Goal: Task Accomplishment & Management: Manage account settings

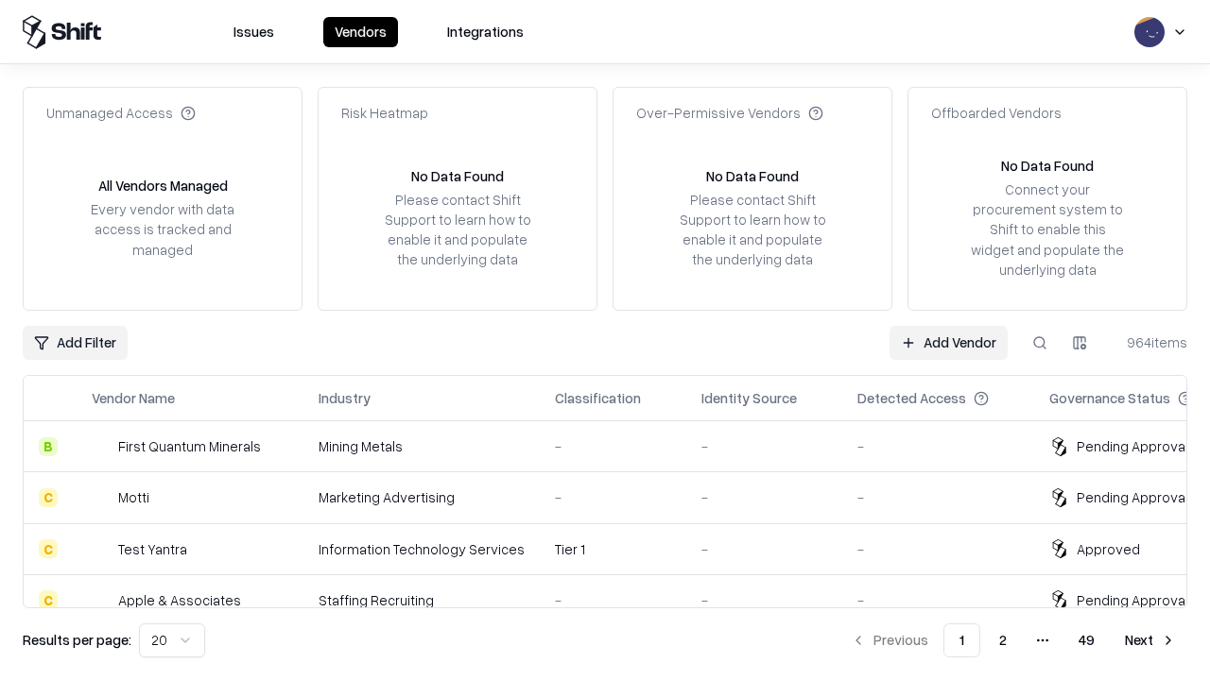
click at [948, 342] on link "Add Vendor" at bounding box center [948, 343] width 118 height 34
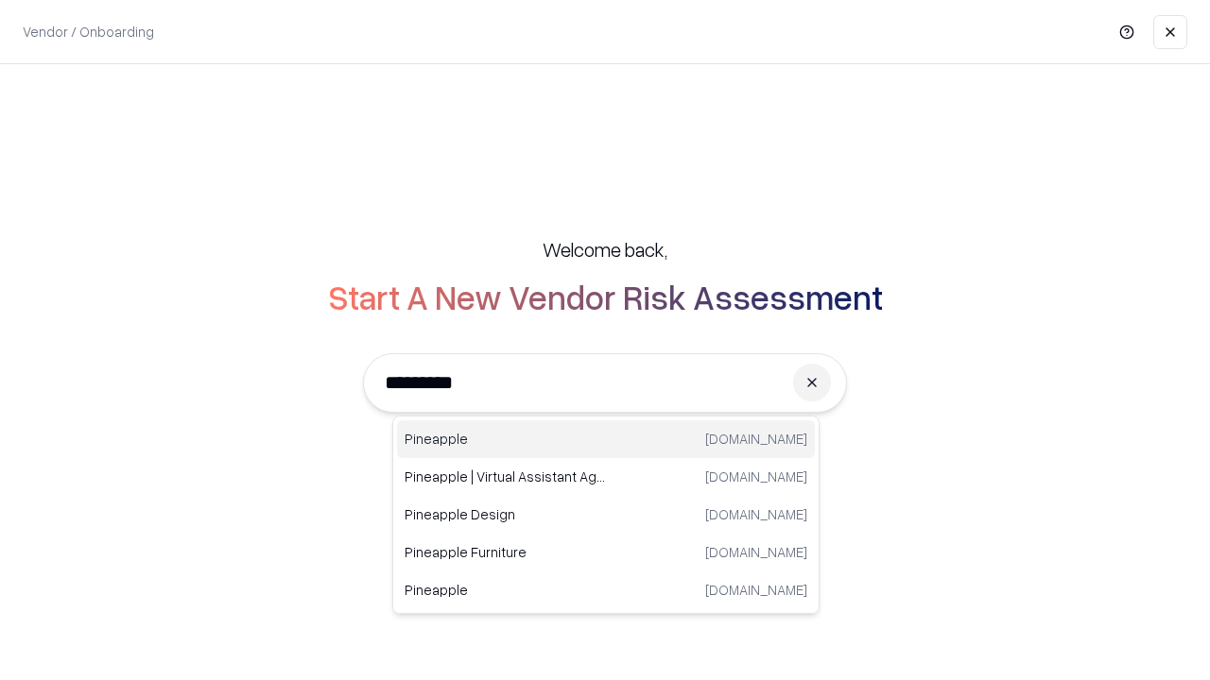
click at [606, 439] on div "Pineapple pineappleenergy.com" at bounding box center [606, 440] width 418 height 38
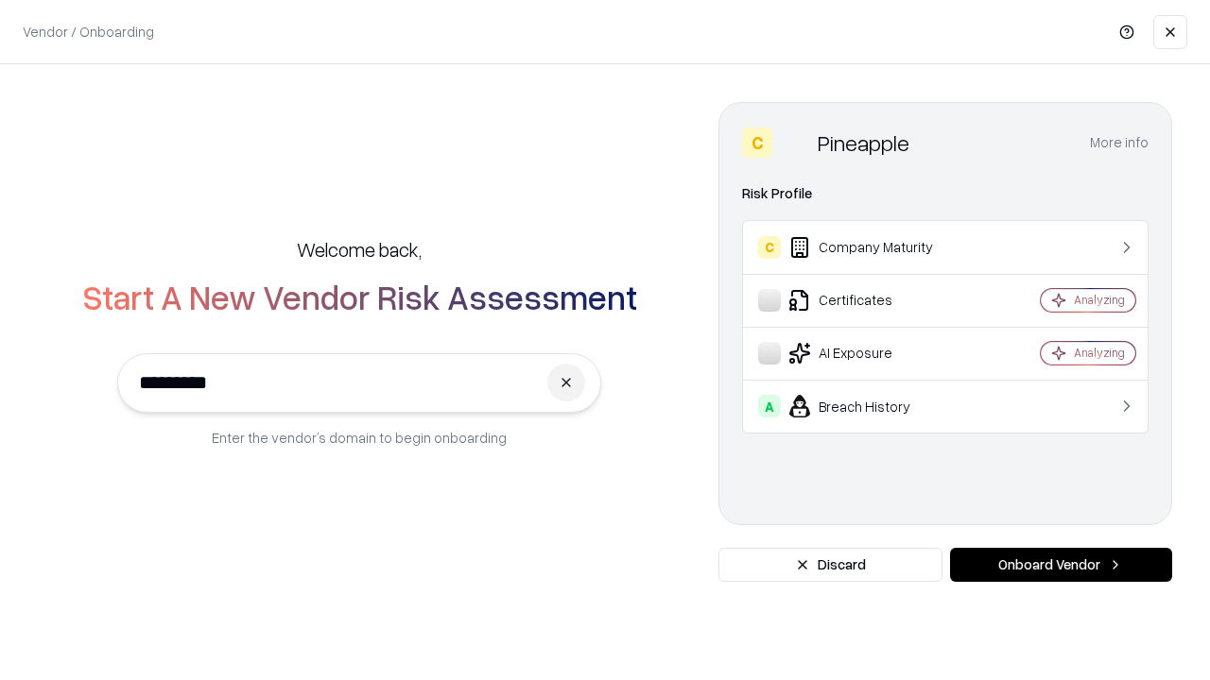
type input "*********"
click at [1060, 565] on button "Onboard Vendor" at bounding box center [1061, 565] width 222 height 34
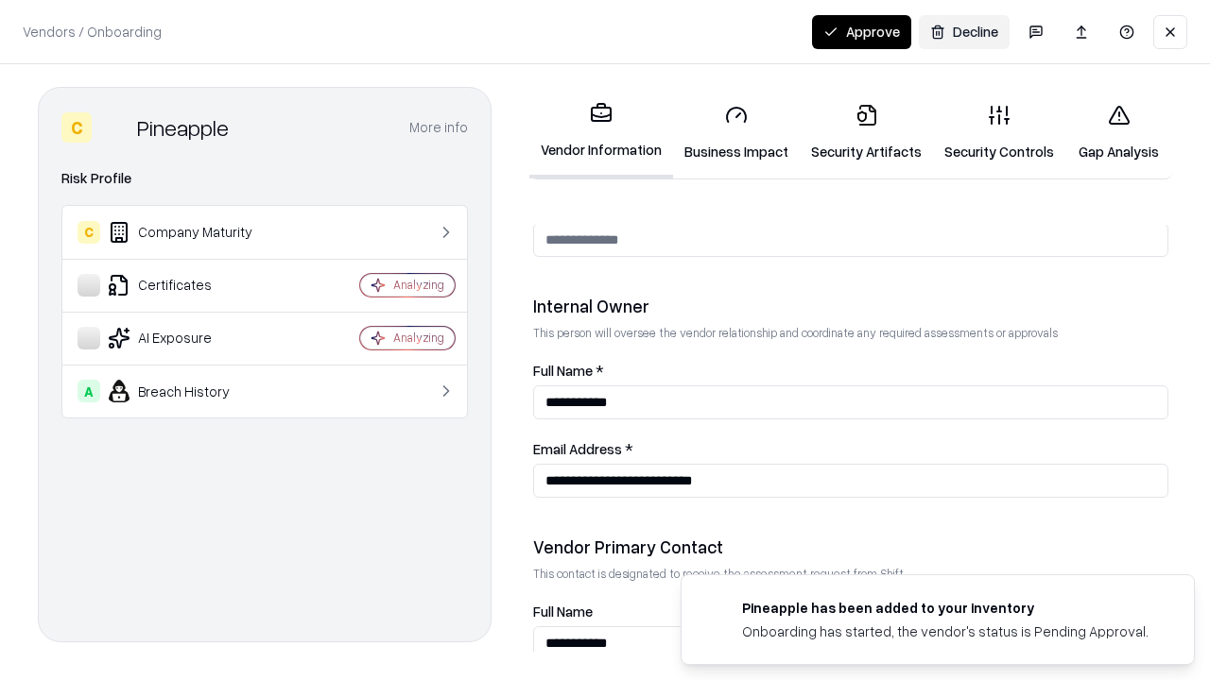
scroll to position [979, 0]
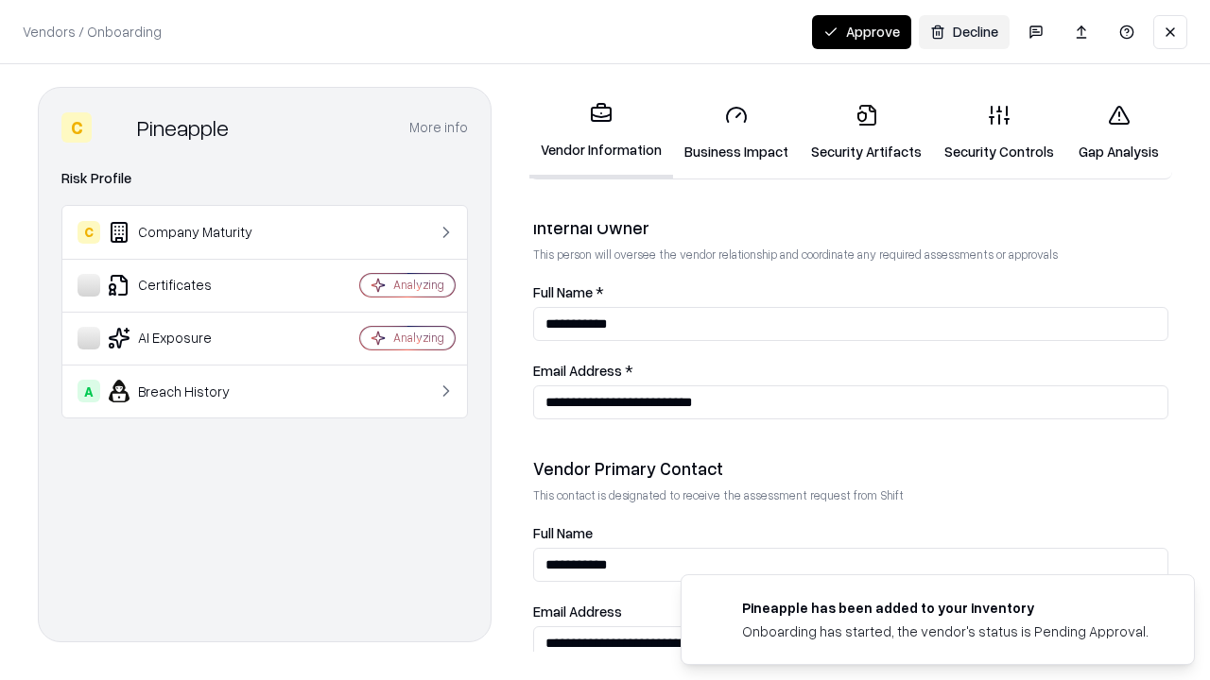
click at [736, 132] on link "Business Impact" at bounding box center [736, 133] width 127 height 88
click at [866, 132] on link "Security Artifacts" at bounding box center [866, 133] width 133 height 88
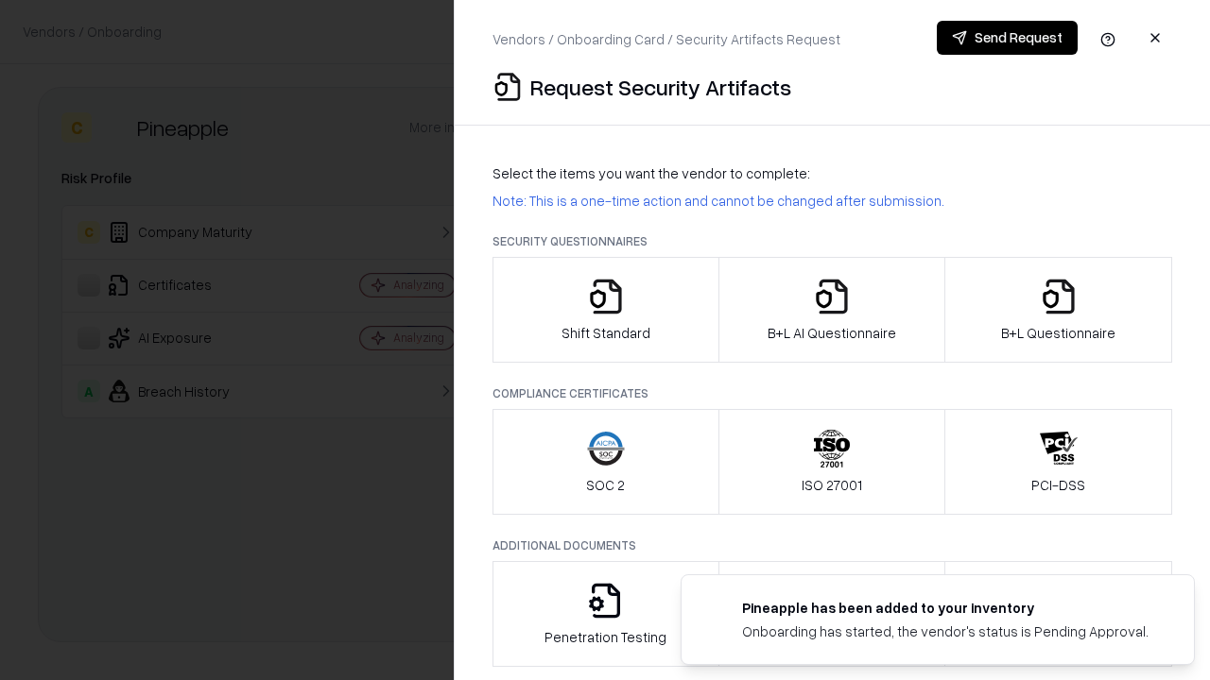
click at [605, 310] on icon "button" at bounding box center [606, 297] width 38 height 38
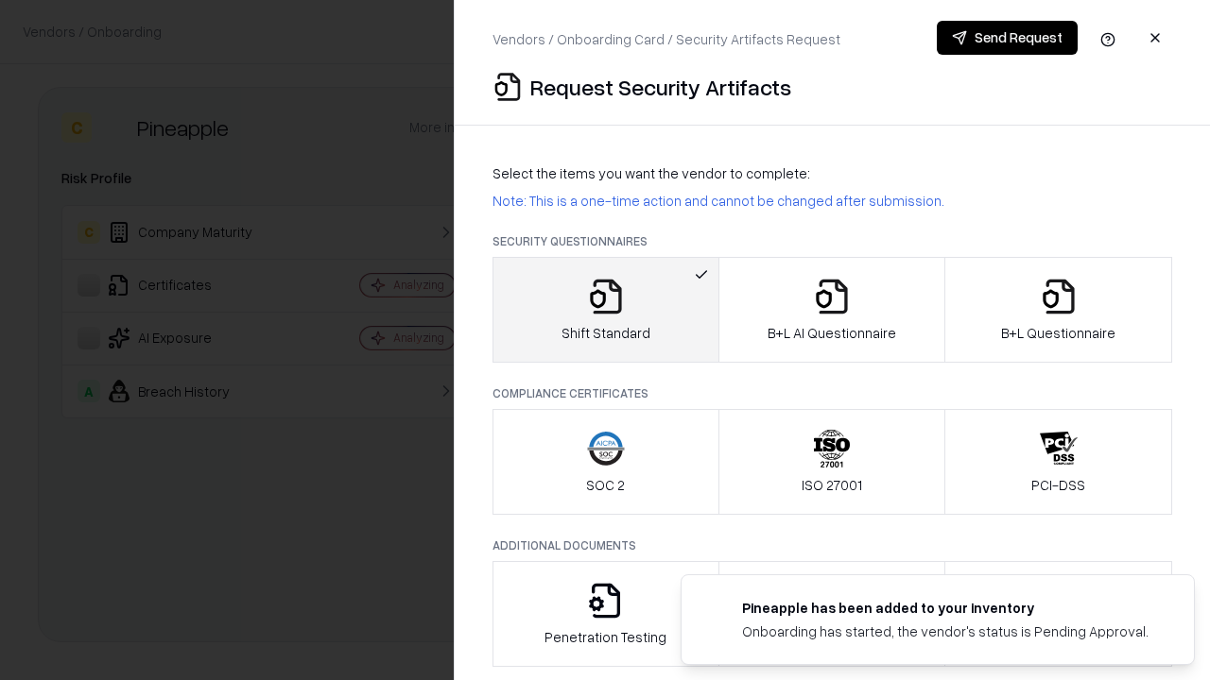
click at [1007, 38] on button "Send Request" at bounding box center [1007, 38] width 141 height 34
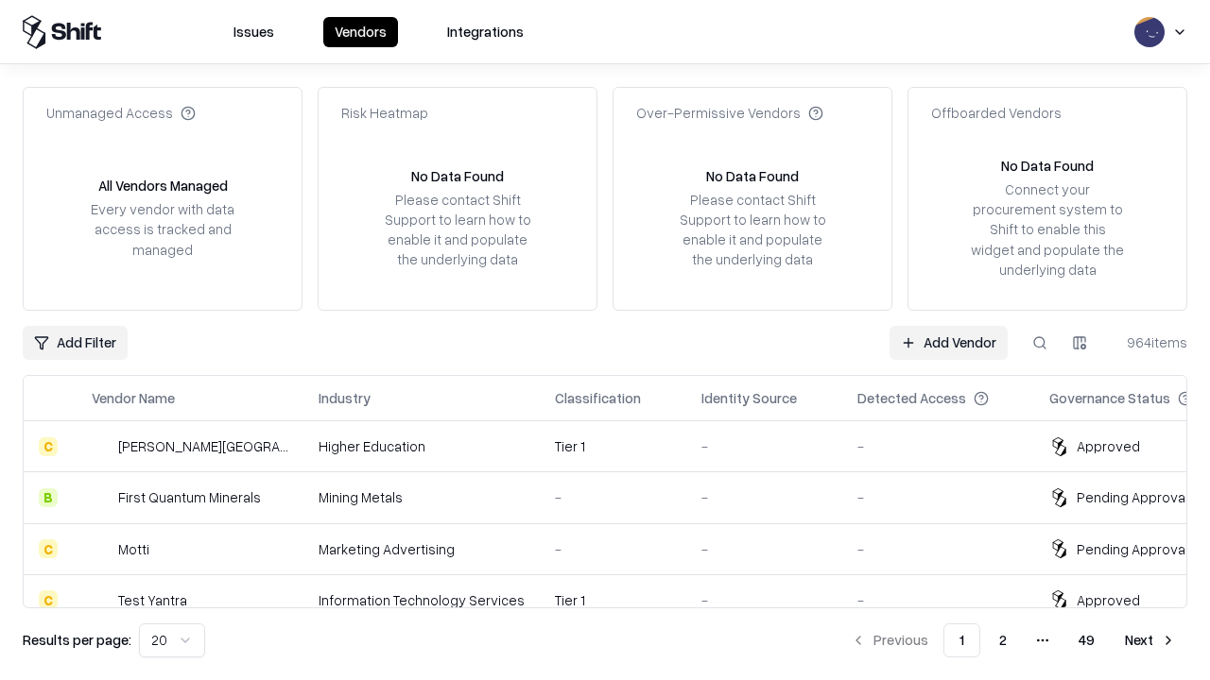
click at [1040, 342] on button at bounding box center [1040, 343] width 34 height 34
type input "*********"
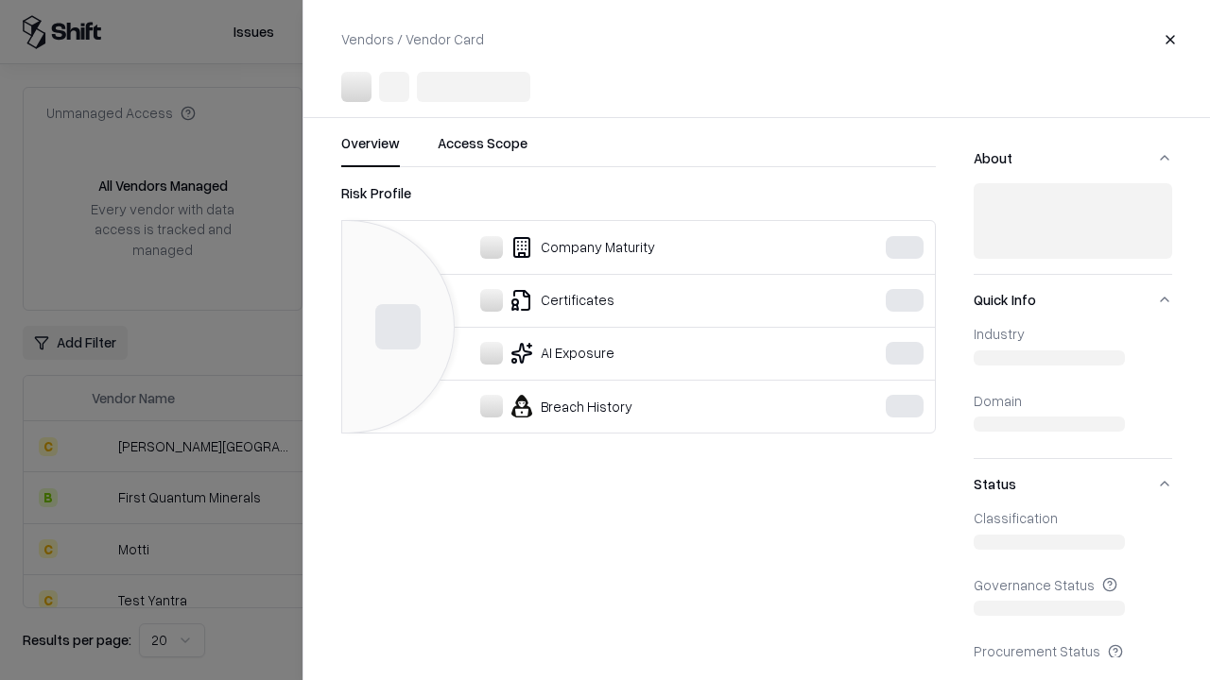
scroll to position [837, 0]
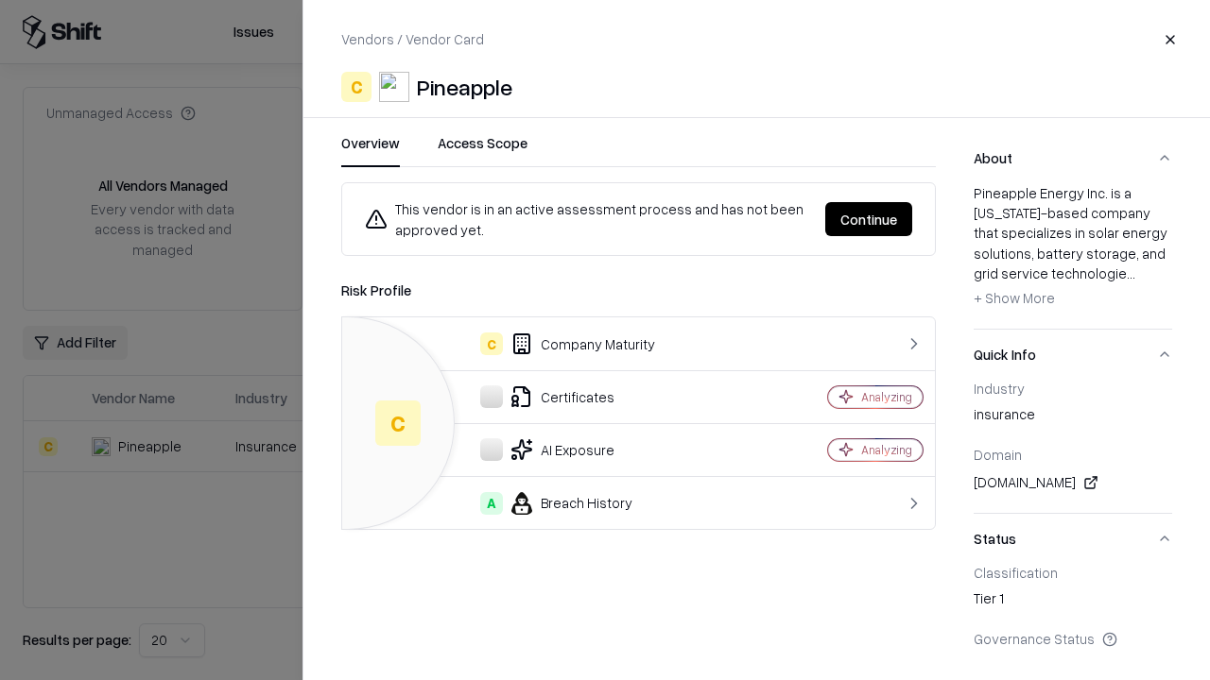
click at [869, 219] on button "Continue" at bounding box center [868, 219] width 87 height 34
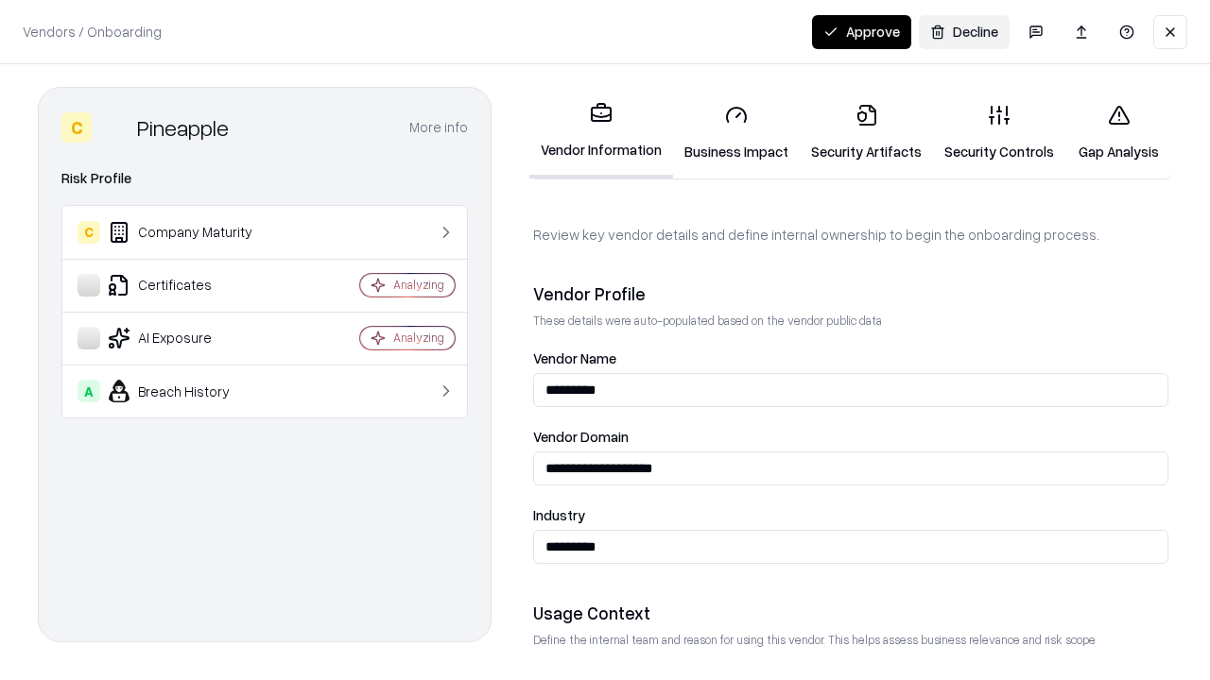
click at [866, 132] on link "Security Artifacts" at bounding box center [866, 133] width 133 height 88
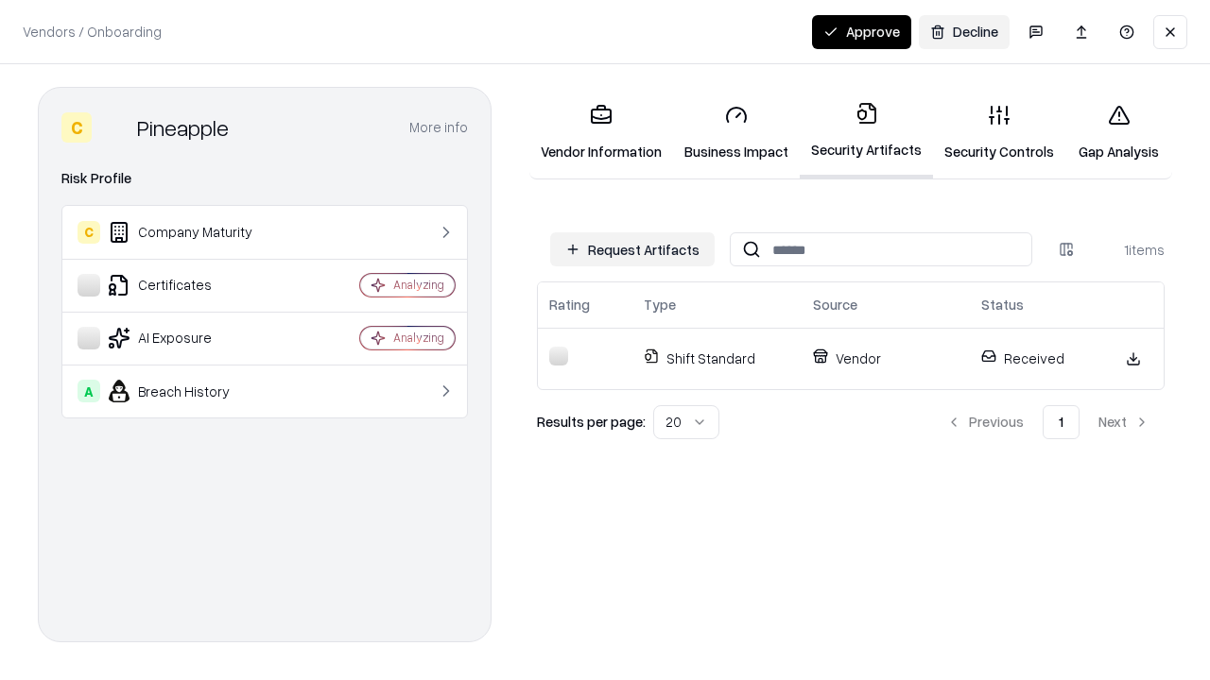
click at [999, 132] on link "Security Controls" at bounding box center [999, 133] width 132 height 88
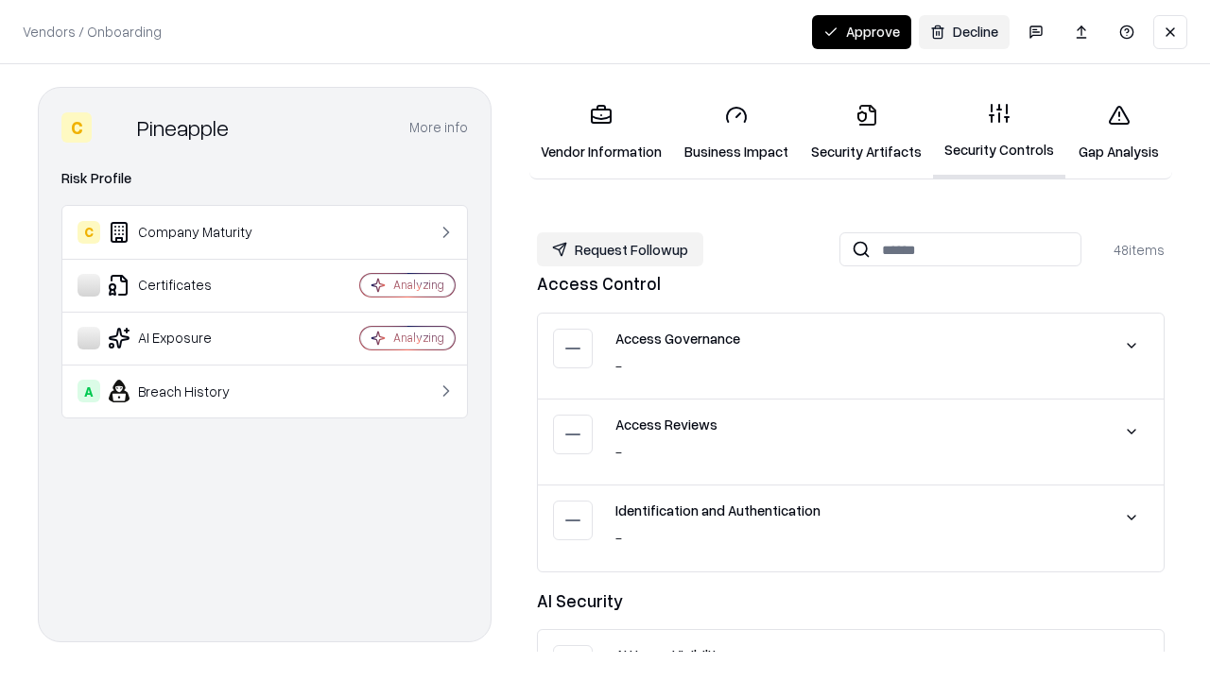
click at [620, 250] on button "Request Followup" at bounding box center [620, 249] width 166 height 34
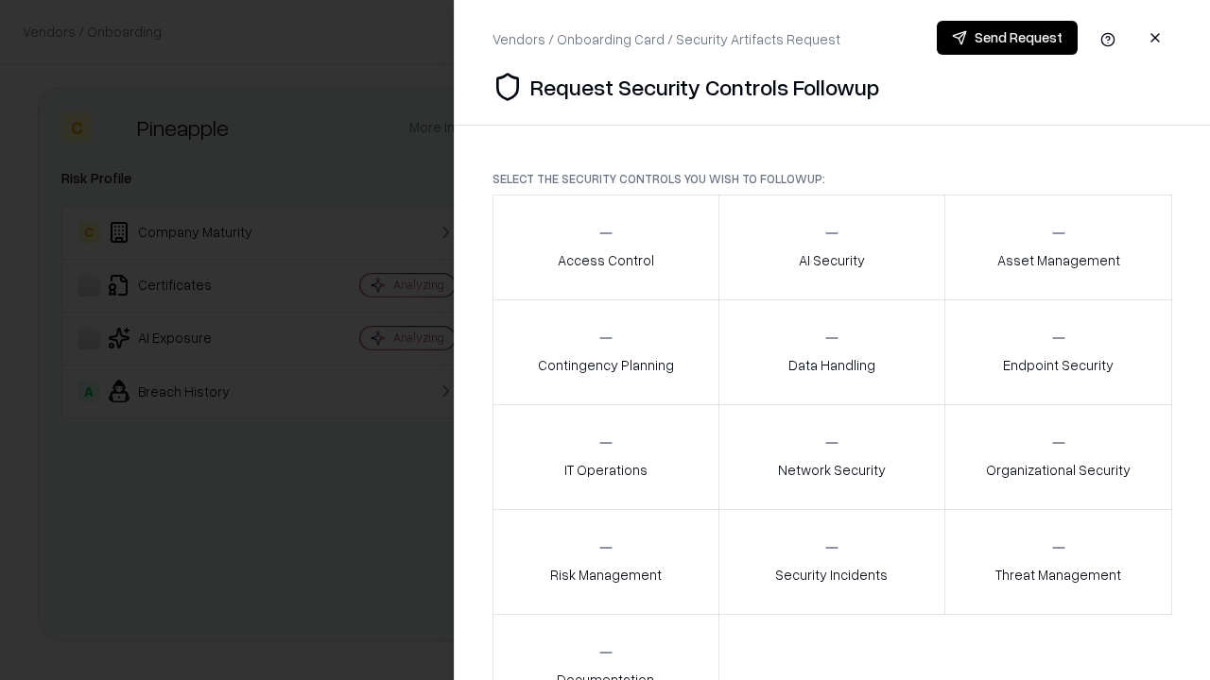
click at [605, 248] on div "Access Control" at bounding box center [606, 247] width 96 height 46
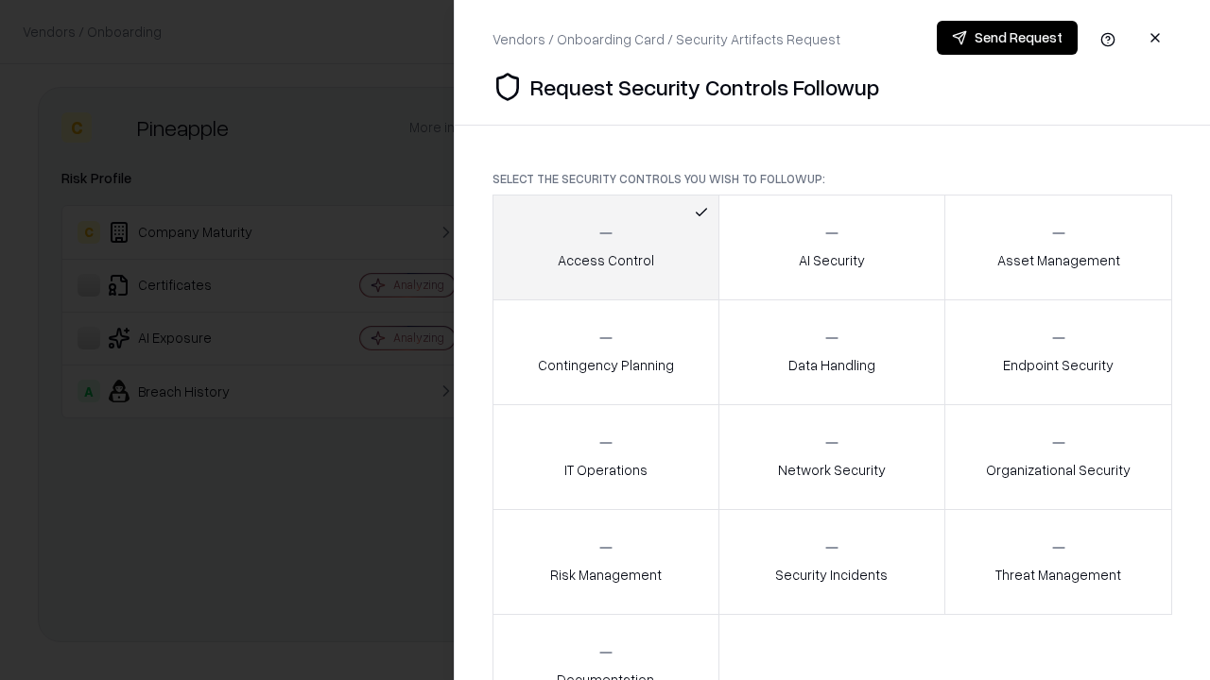
click at [1007, 38] on button "Send Request" at bounding box center [1007, 38] width 141 height 34
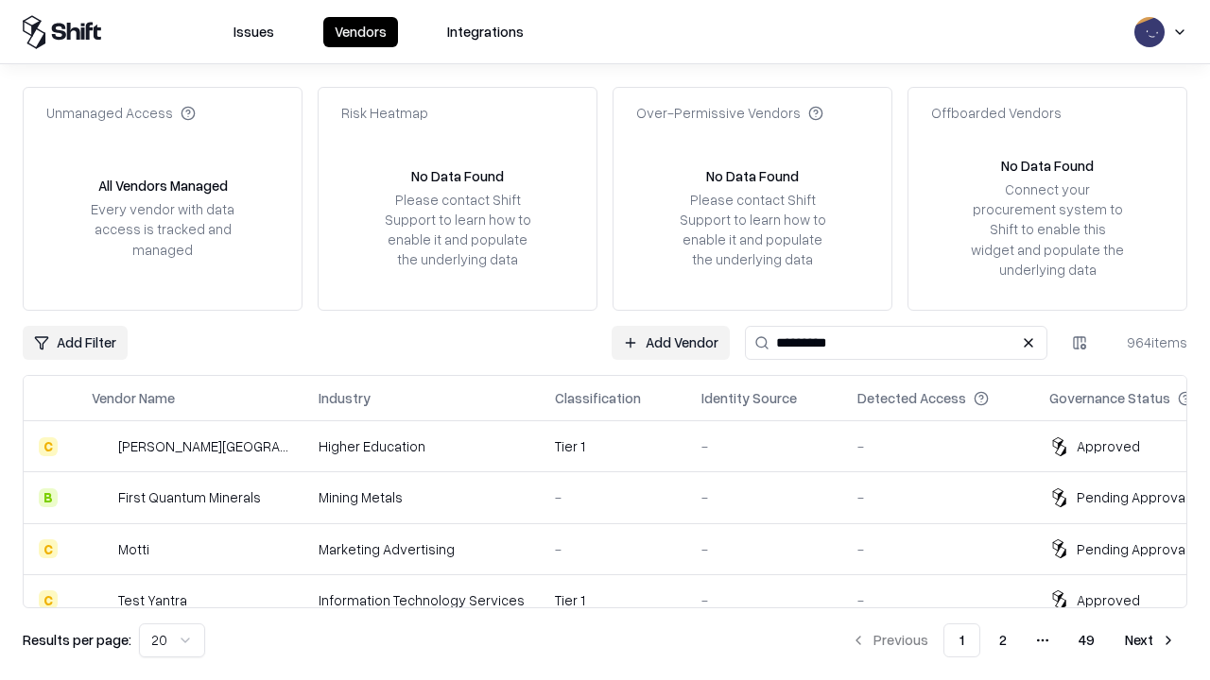
type input "*********"
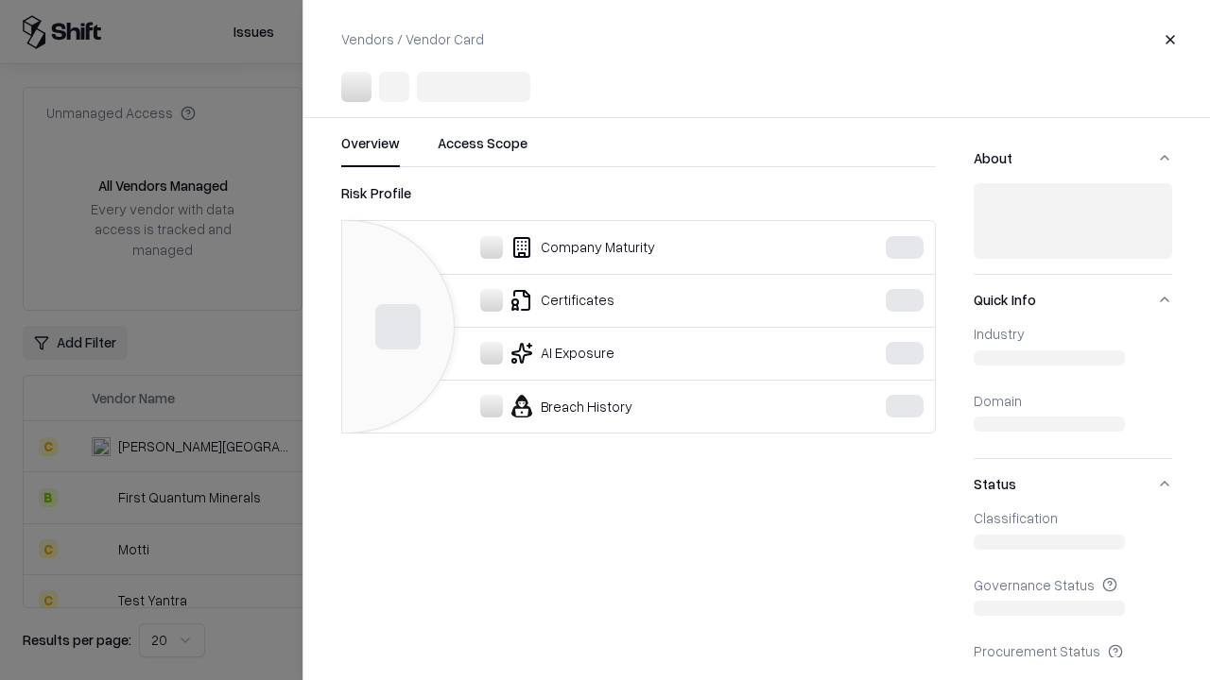
scroll to position [837, 0]
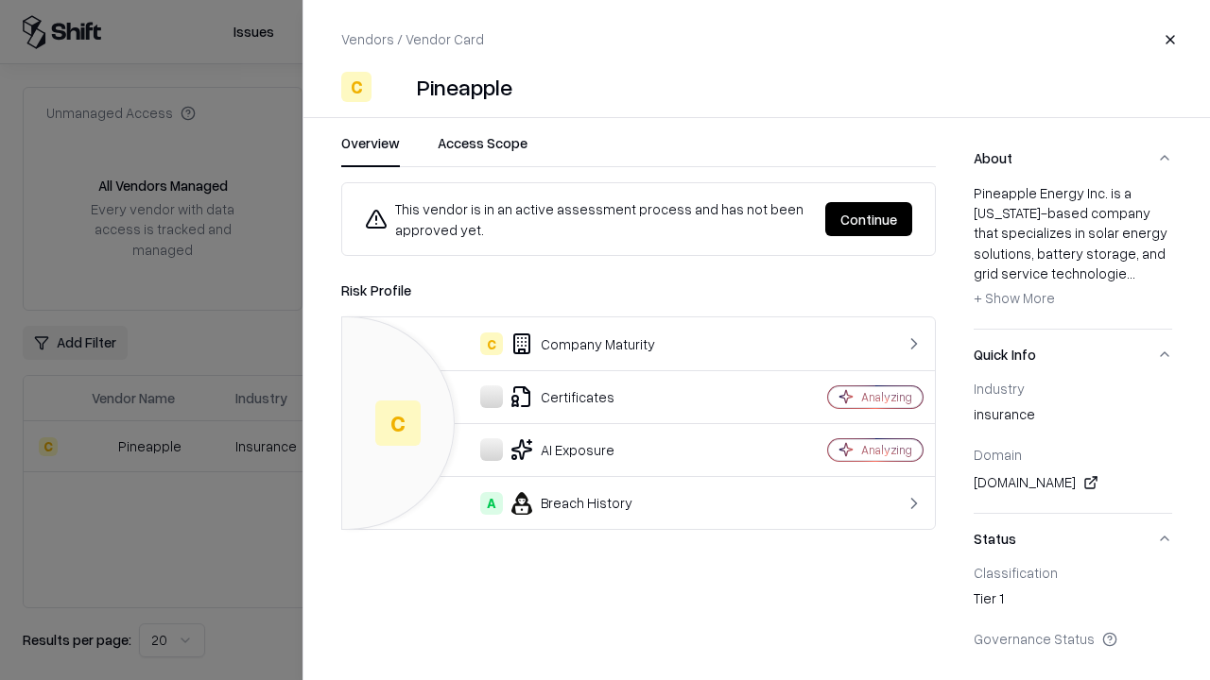
click at [869, 219] on button "Continue" at bounding box center [868, 219] width 87 height 34
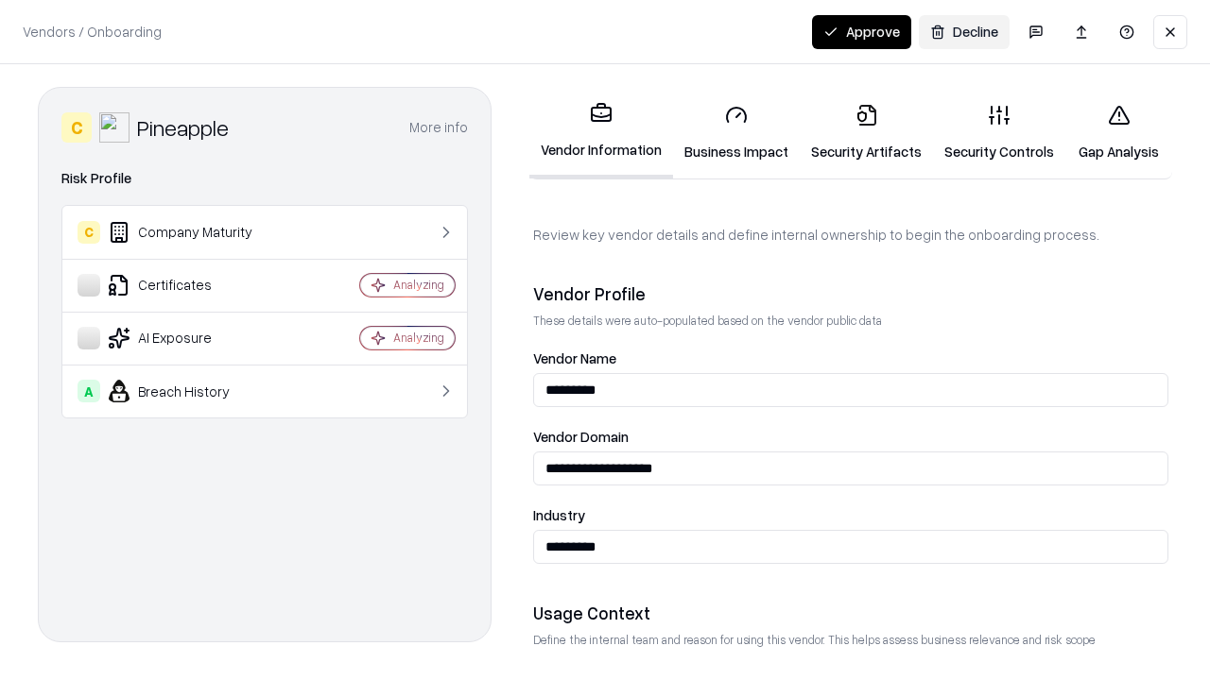
click at [861, 31] on button "Approve" at bounding box center [861, 32] width 99 height 34
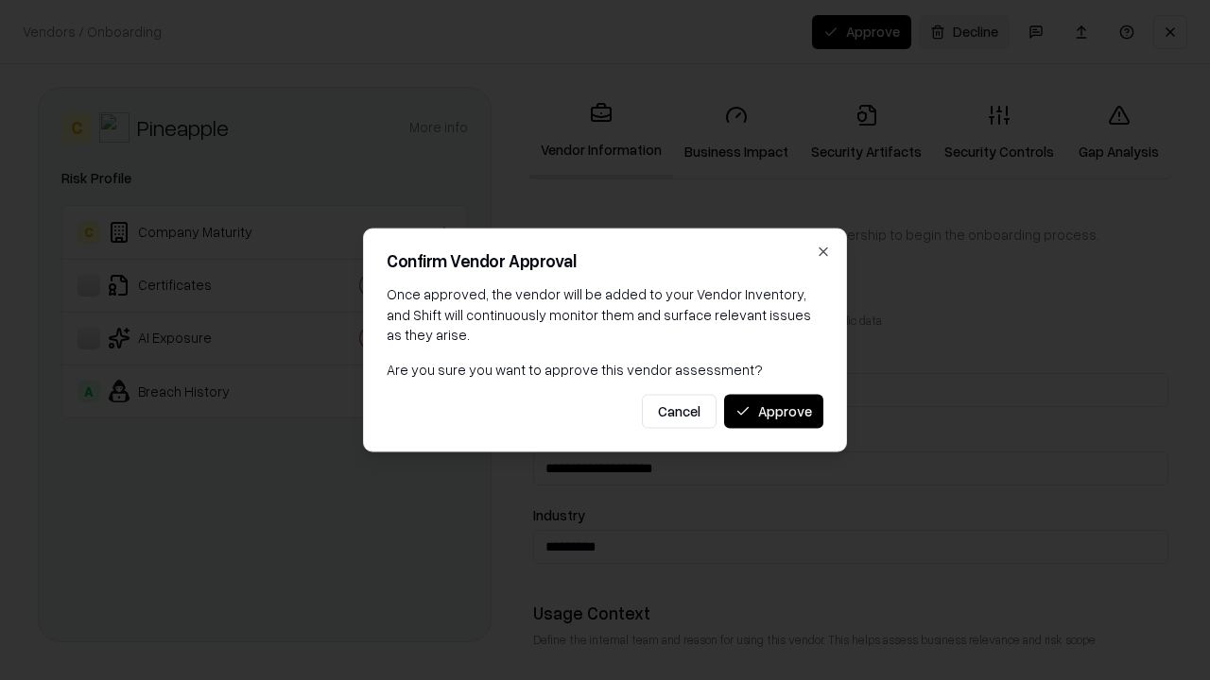
click at [773, 411] on button "Approve" at bounding box center [773, 411] width 99 height 34
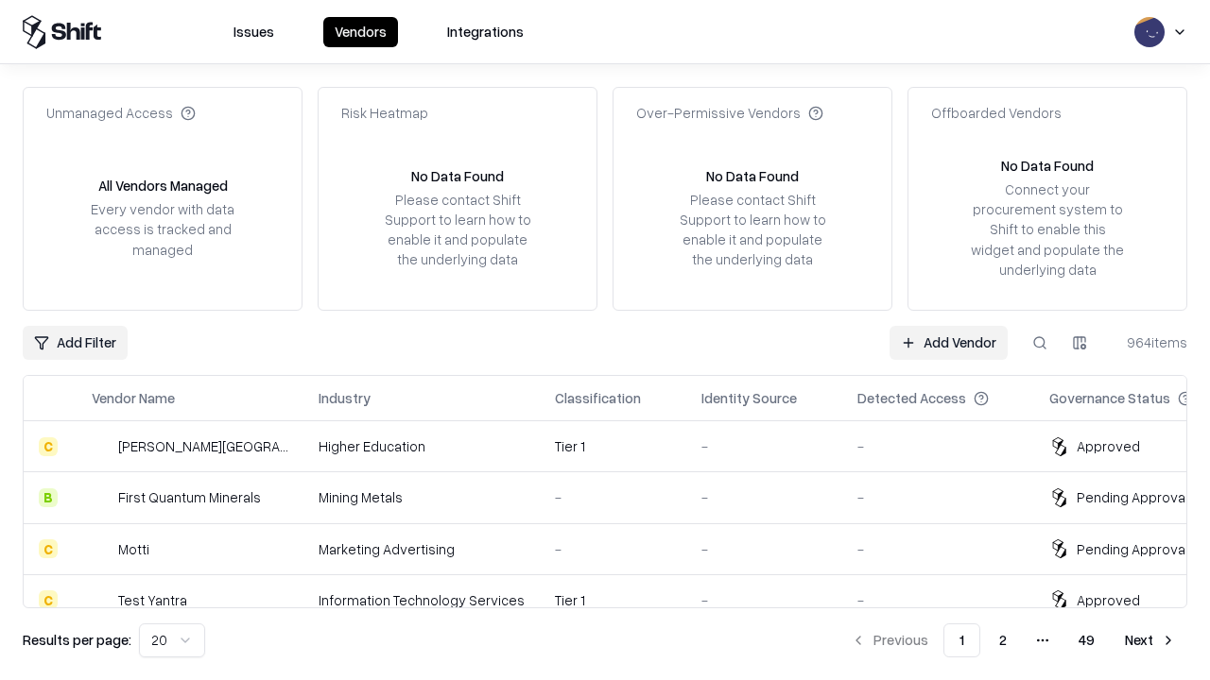
type input "*********"
click at [948, 342] on link "Add Vendor" at bounding box center [948, 343] width 118 height 34
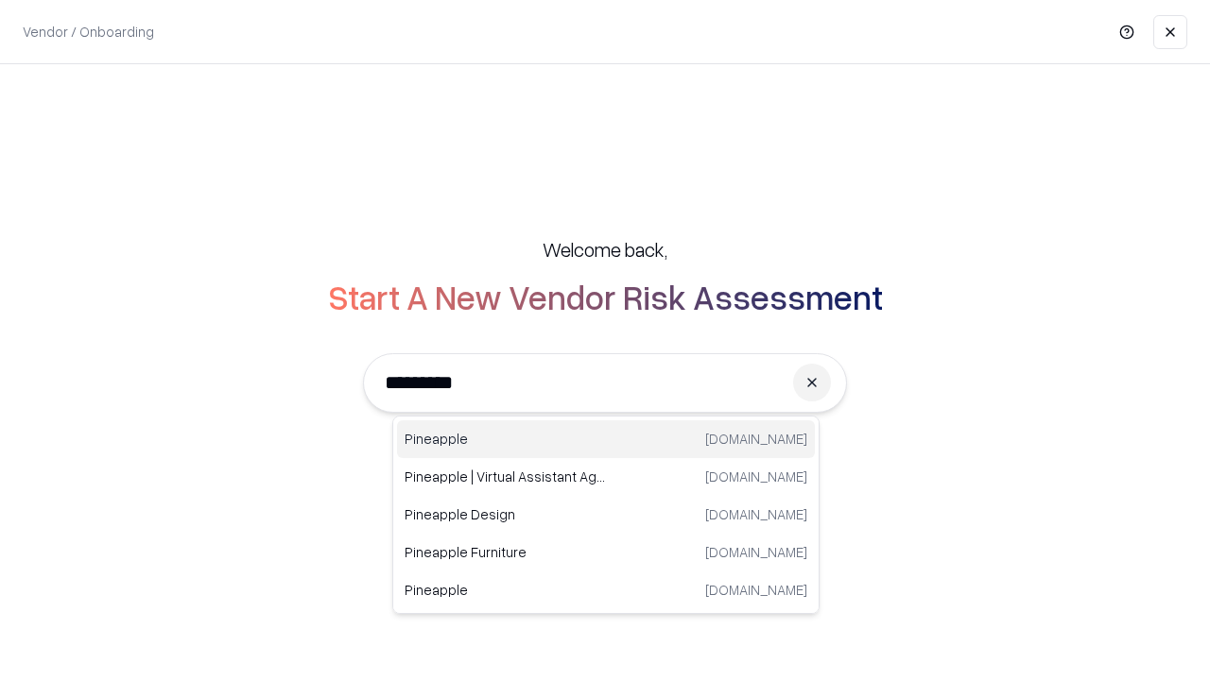
click at [606, 439] on div "Pineapple pineappleenergy.com" at bounding box center [606, 440] width 418 height 38
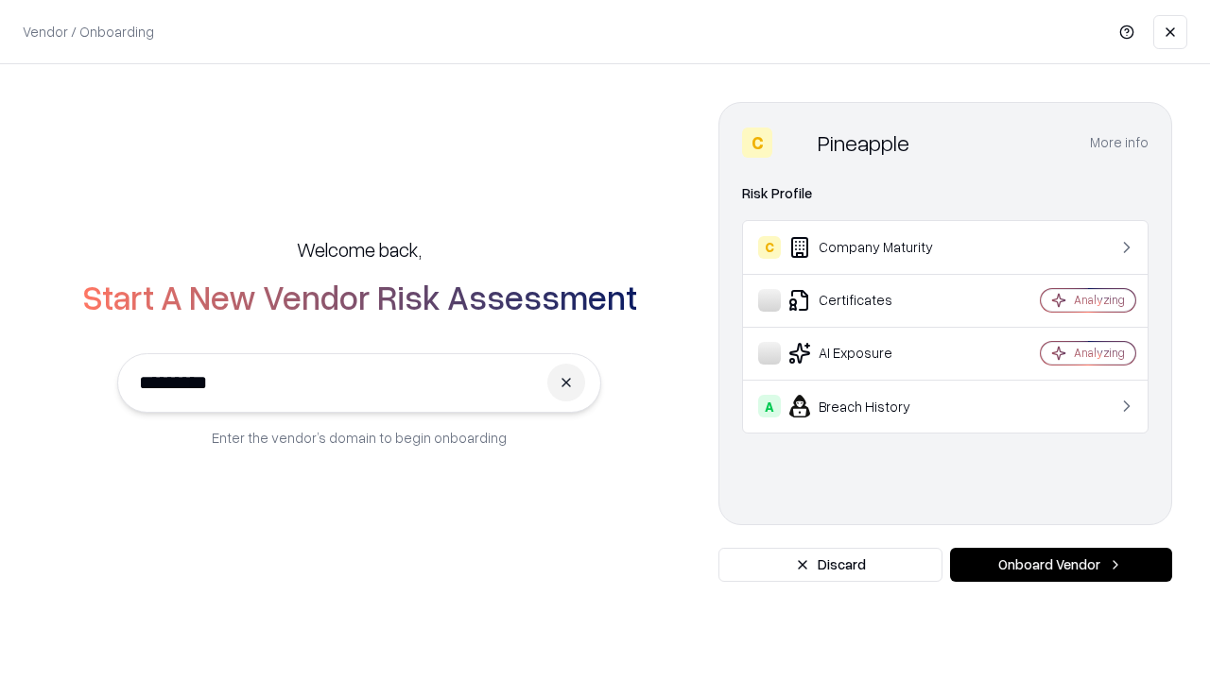
type input "*********"
click at [1060, 565] on button "Onboard Vendor" at bounding box center [1061, 565] width 222 height 34
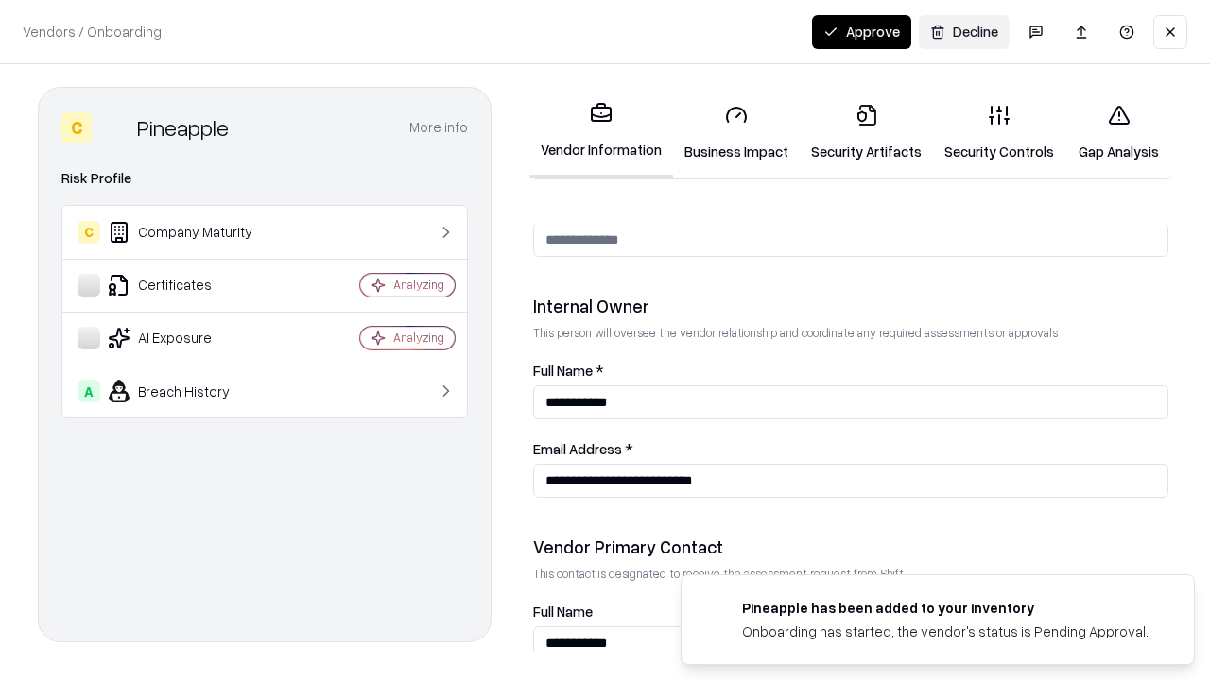
scroll to position [979, 0]
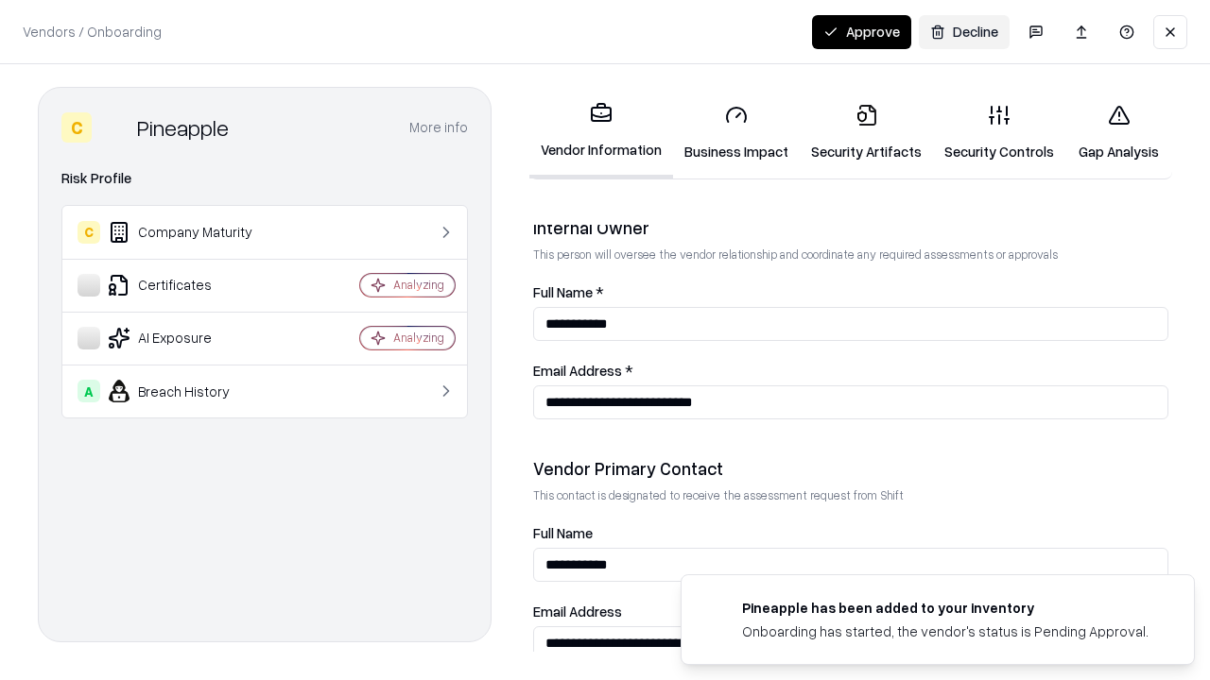
click at [861, 31] on button "Approve" at bounding box center [861, 32] width 99 height 34
